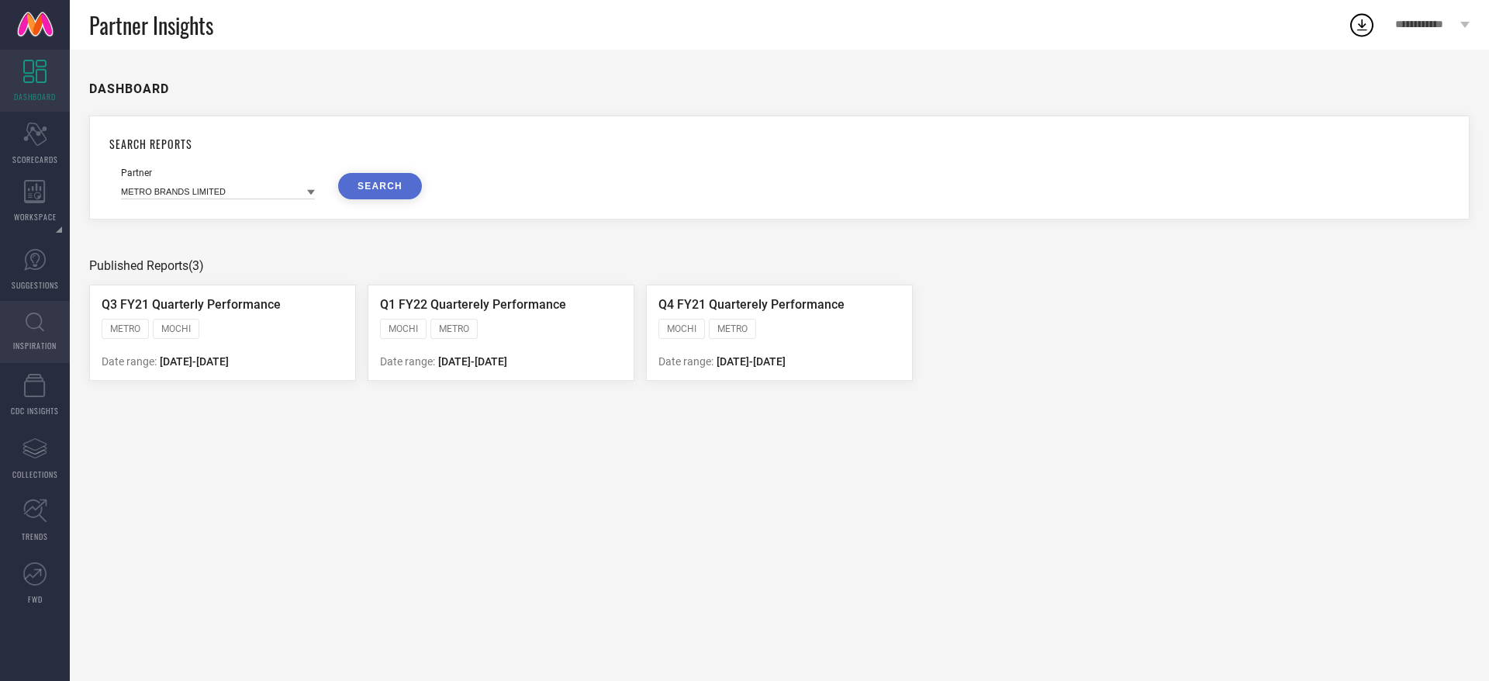
click at [58, 324] on link "INSPIRATION" at bounding box center [35, 332] width 70 height 62
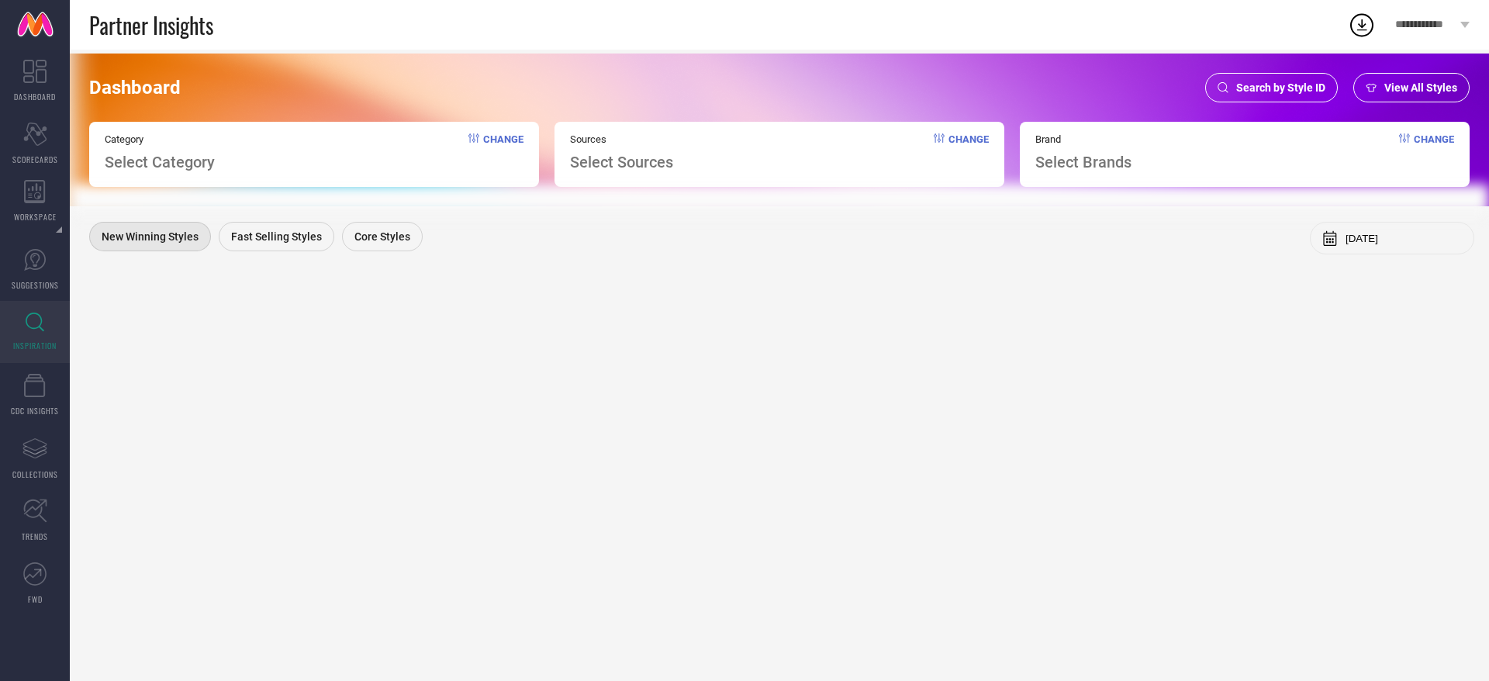
click at [1242, 77] on div "Search by Style ID" at bounding box center [1271, 87] width 133 height 29
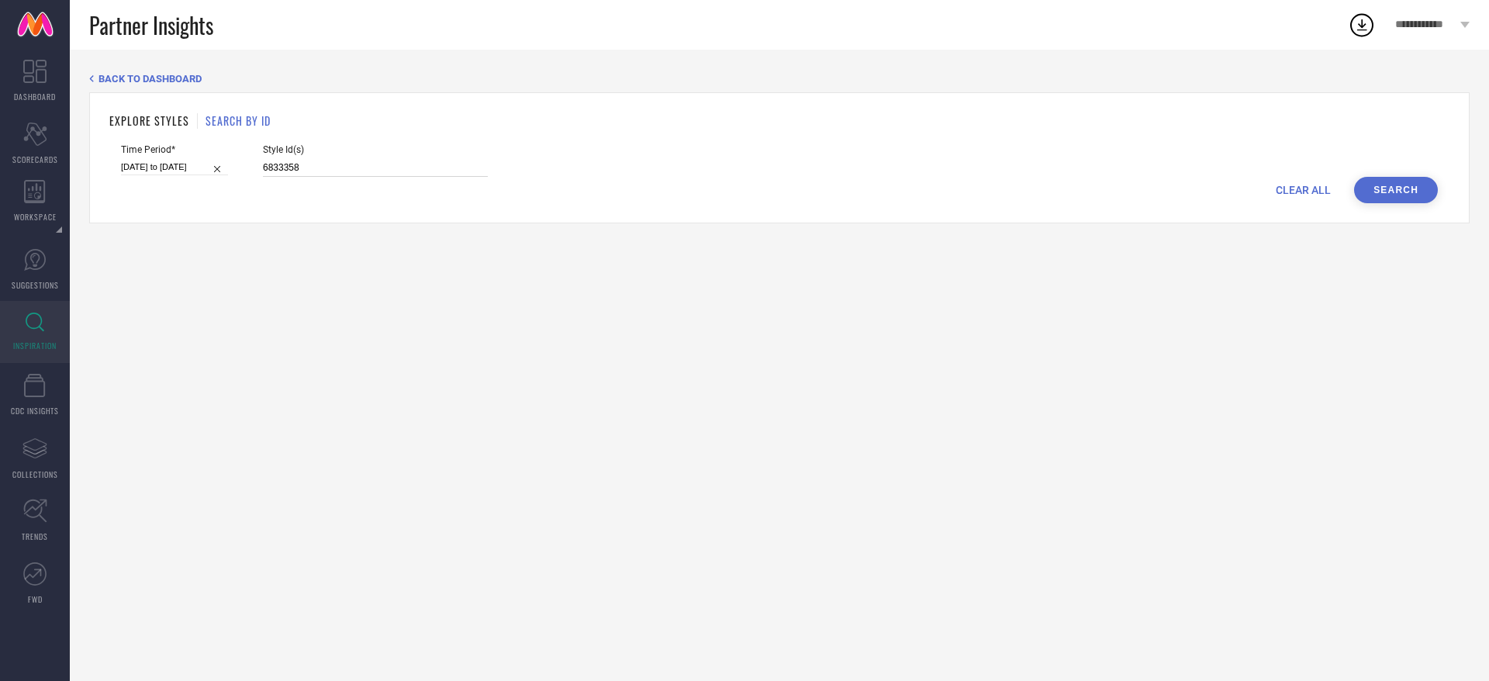
click at [399, 169] on input "6833358" at bounding box center [375, 168] width 225 height 18
paste input "32380796"
type input "32380796"
click at [1392, 188] on button "Search" at bounding box center [1396, 190] width 84 height 26
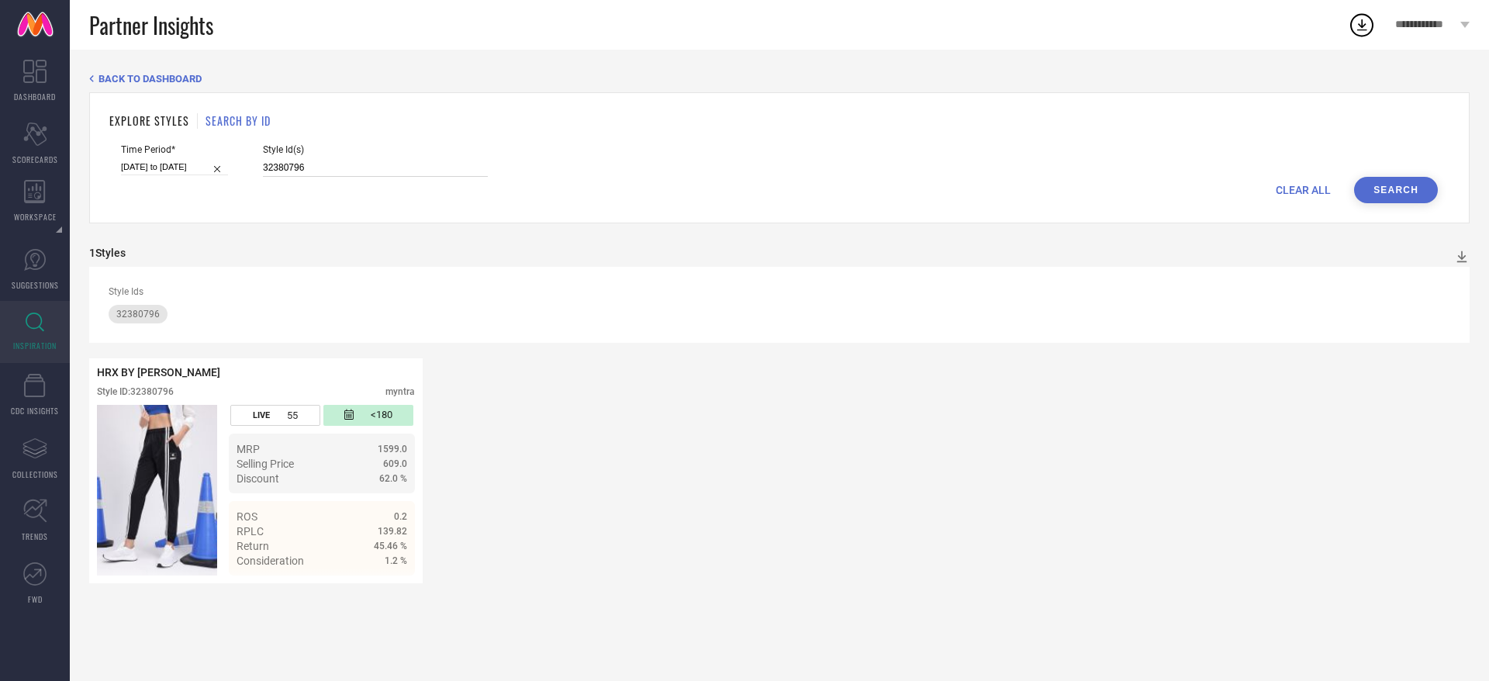
click at [359, 162] on input "32380796" at bounding box center [375, 168] width 225 height 18
paste input "32381050 32380670 32381210 32990374 32381194"
type input "32380796 32381050 32380670 32381210 32990374 32381194"
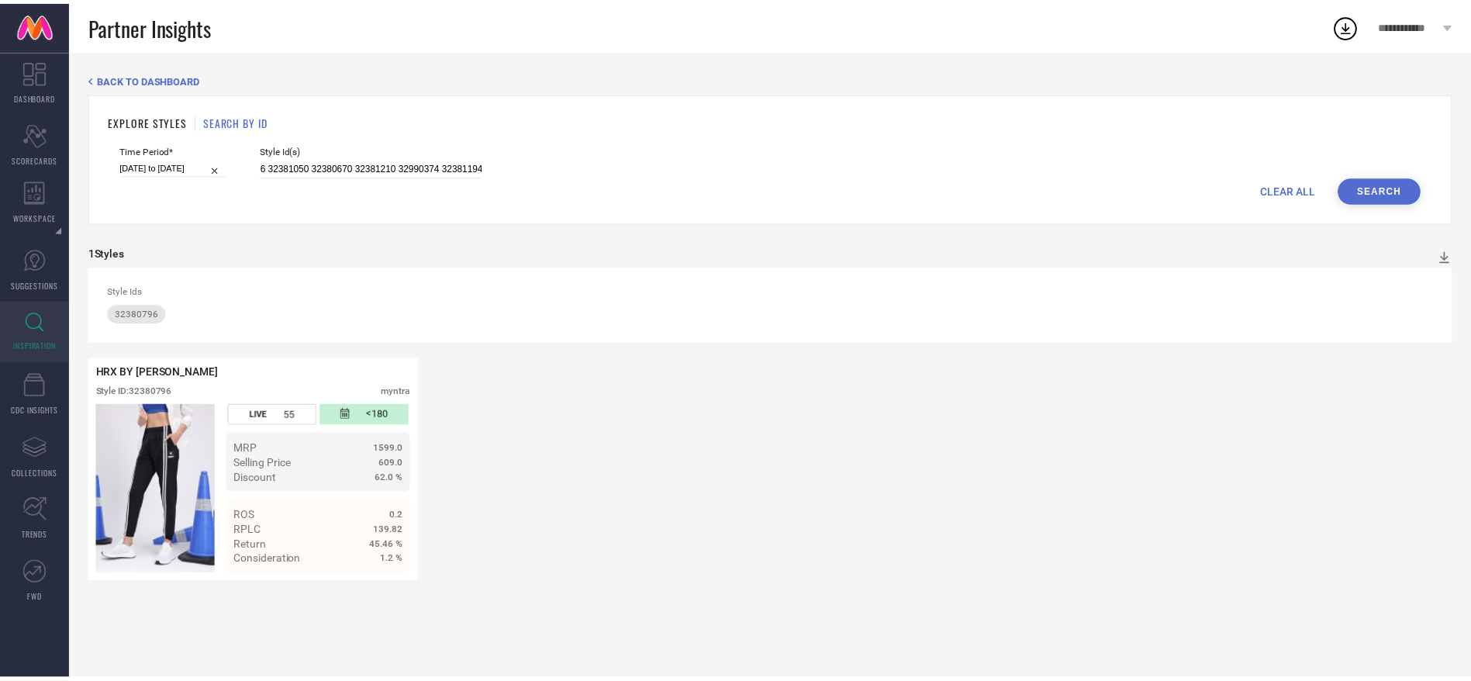
scroll to position [0, 0]
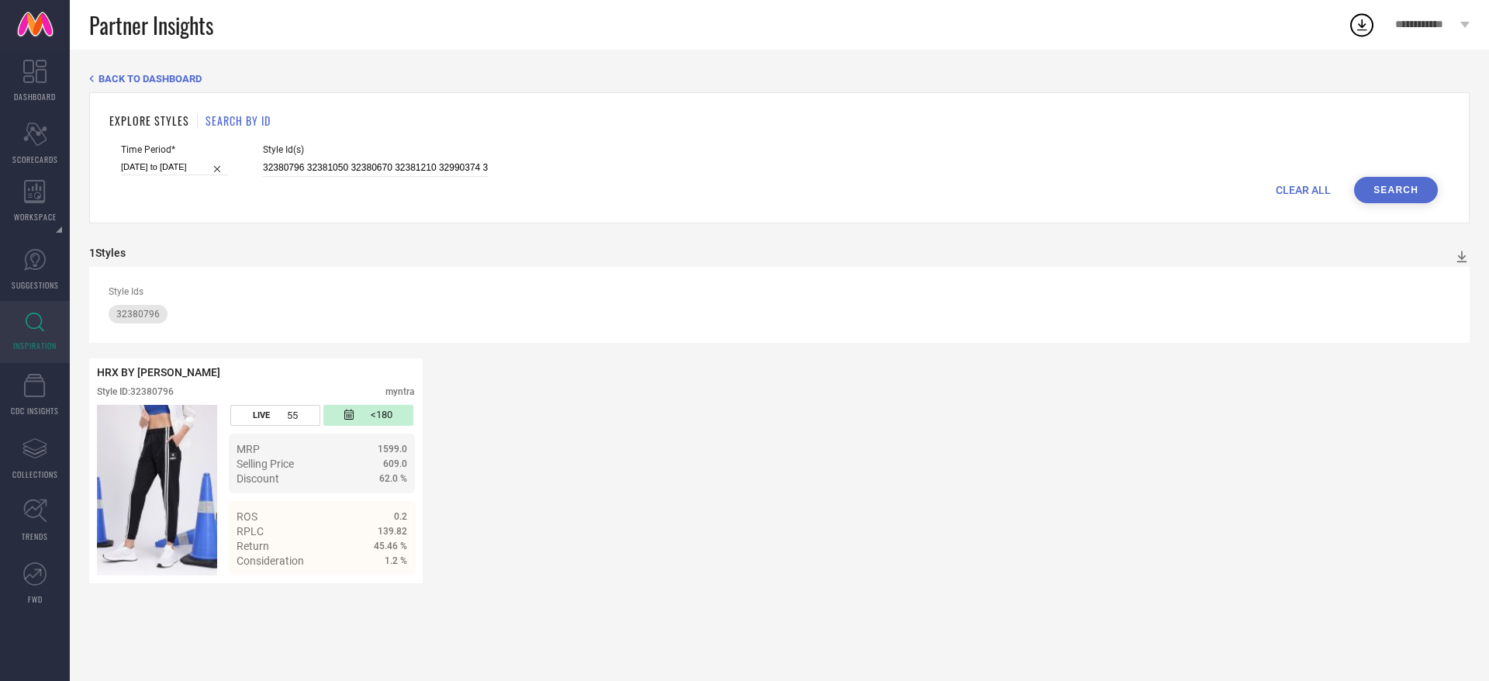
click at [1424, 204] on div "EXPLORE STYLES SEARCH BY ID Time Period* [DATE] to [DATE] Style Id(s) 32380796 …" at bounding box center [779, 157] width 1380 height 131
click at [1416, 198] on button "Search" at bounding box center [1396, 190] width 84 height 26
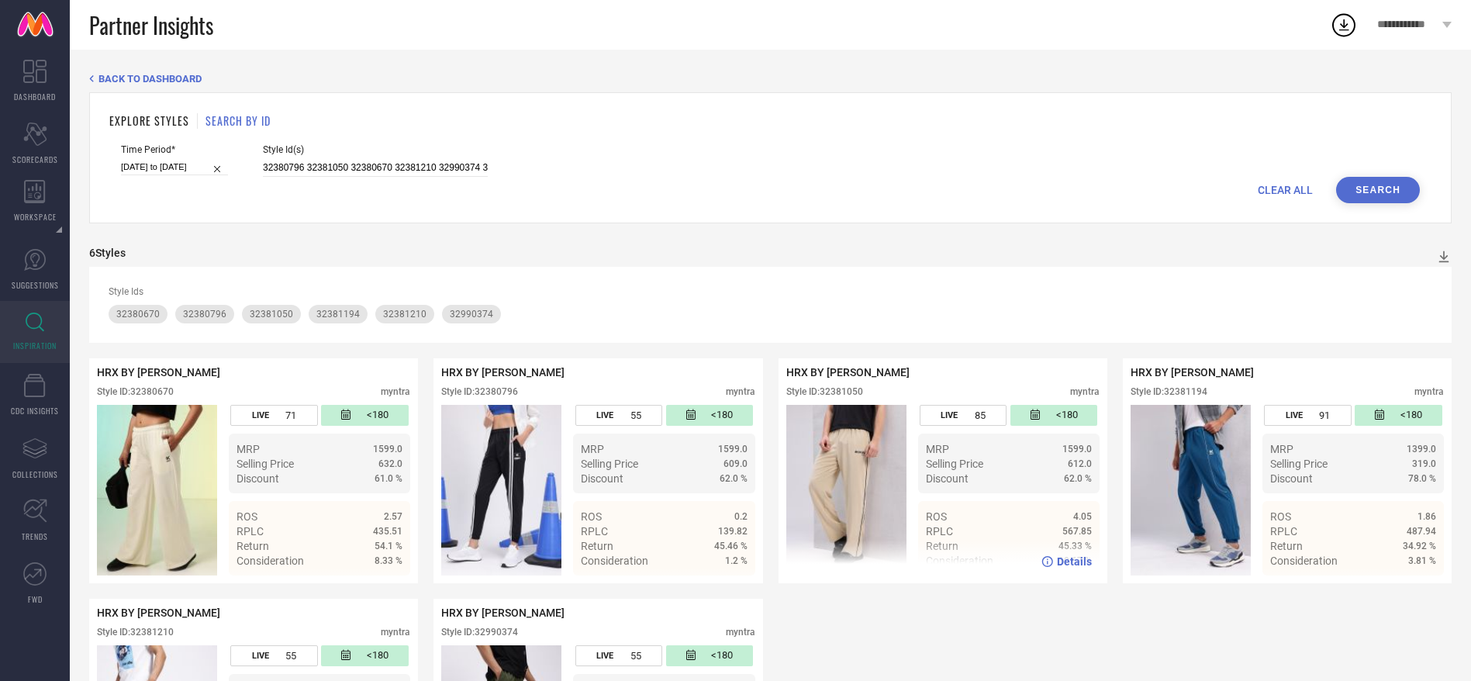
click at [838, 389] on div "Style ID: 32381050" at bounding box center [824, 391] width 77 height 11
copy div "32381050"
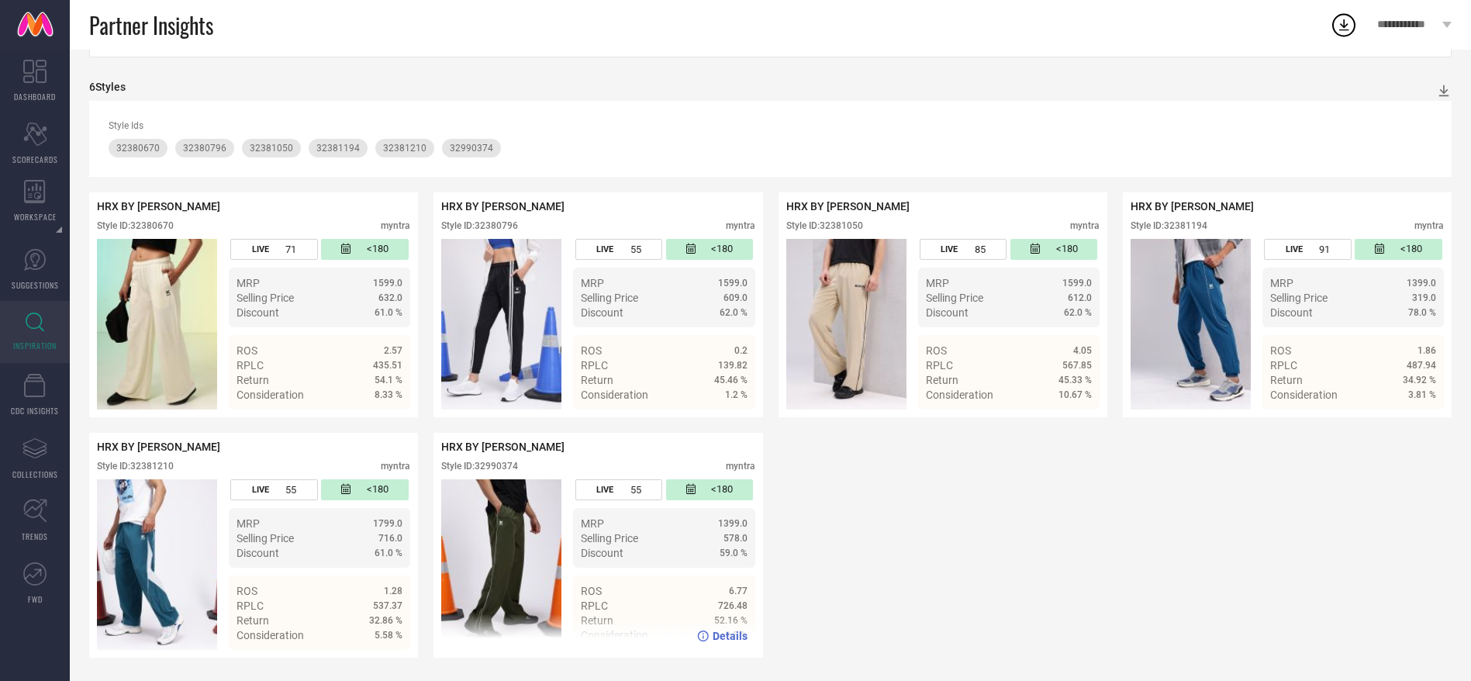
click at [503, 465] on div "Style ID: 32990374" at bounding box center [479, 466] width 77 height 11
copy div "32990374"
